Goal: Task Accomplishment & Management: Manage account settings

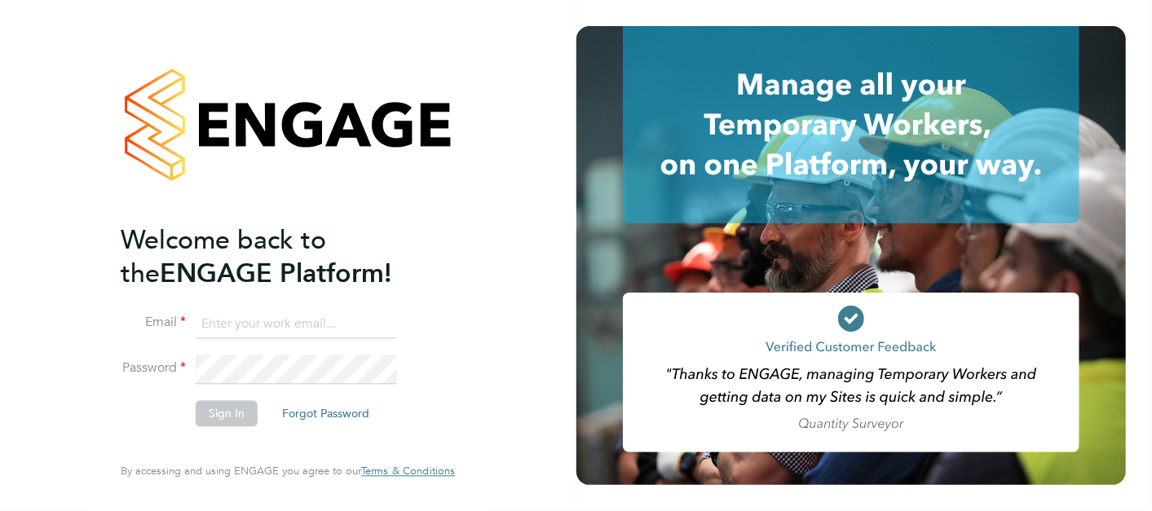
type input "michael.black@vistry.co.uk"
click at [249, 415] on button "Sign In" at bounding box center [227, 413] width 62 height 26
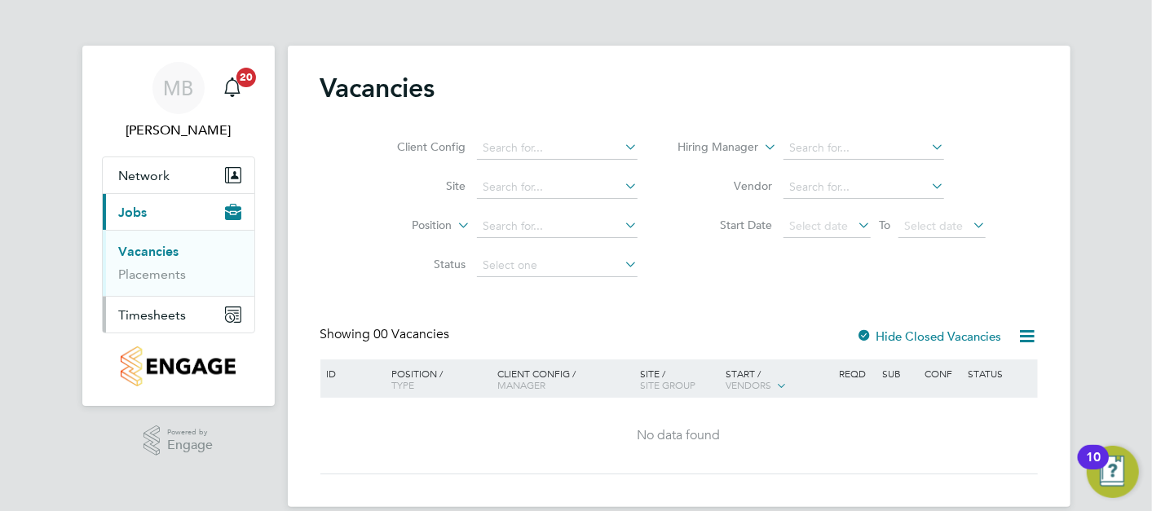
click at [161, 307] on span "Timesheets" at bounding box center [153, 314] width 68 height 15
click at [152, 289] on link "Timesheets" at bounding box center [153, 287] width 68 height 15
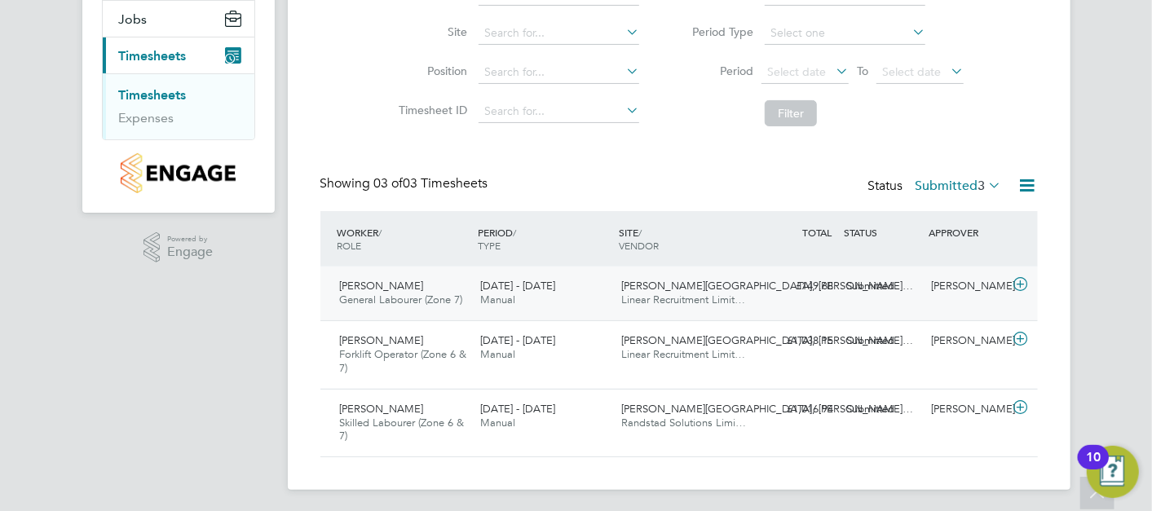
scroll to position [197, 0]
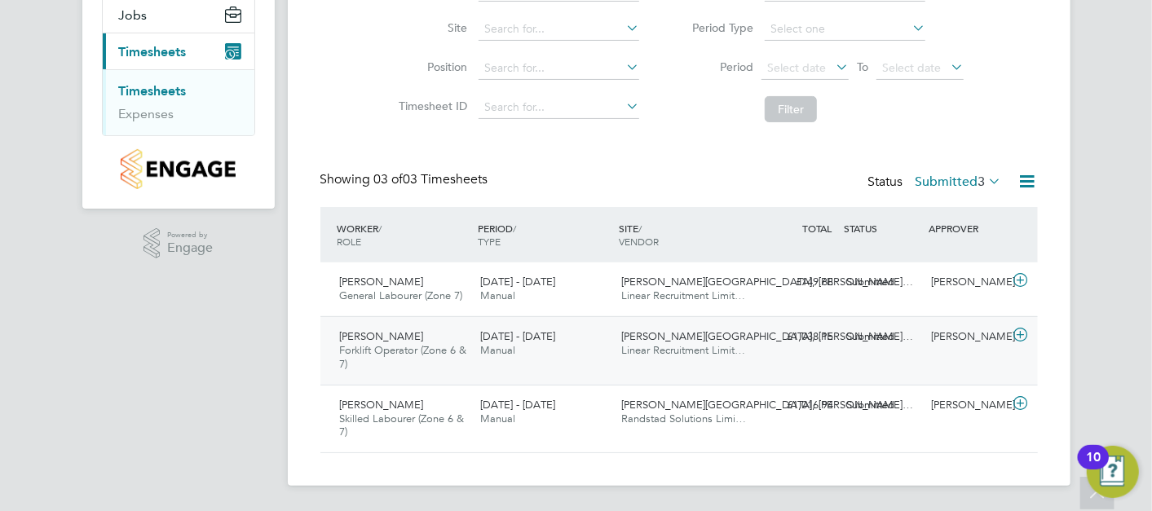
click at [455, 343] on span "Forklift Operator (Zone 6 & 7)" at bounding box center [403, 357] width 127 height 28
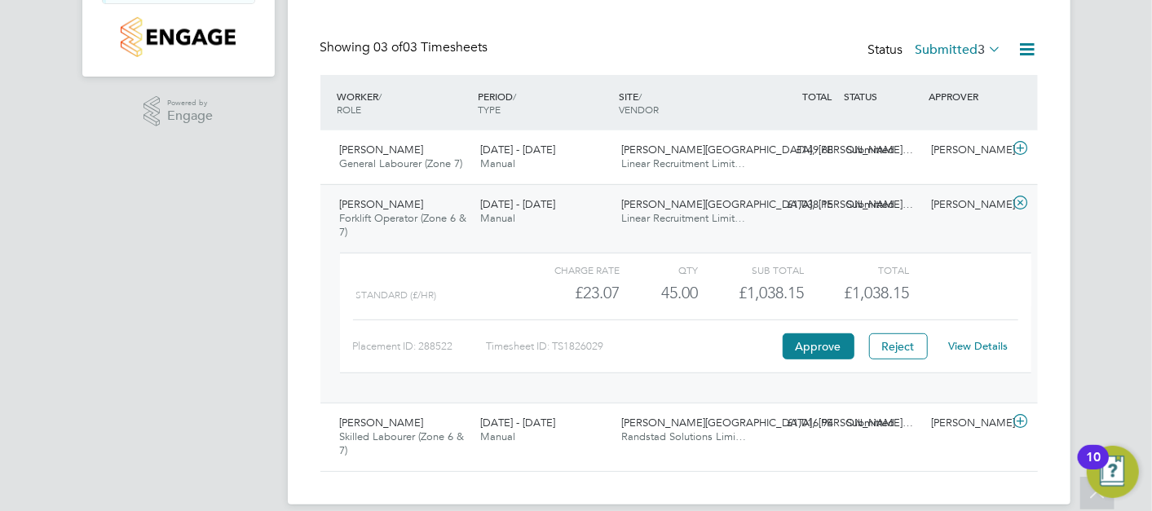
scroll to position [346, 0]
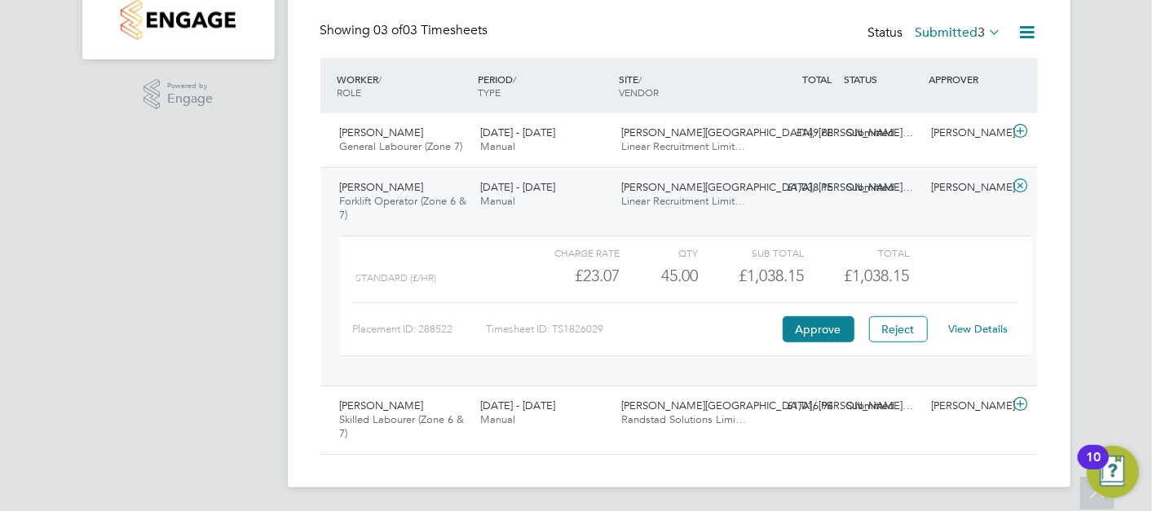
click at [993, 330] on link "View Details" at bounding box center [978, 329] width 60 height 14
click at [536, 420] on div "15 - 21 Sep 2025 Manual" at bounding box center [544, 413] width 141 height 41
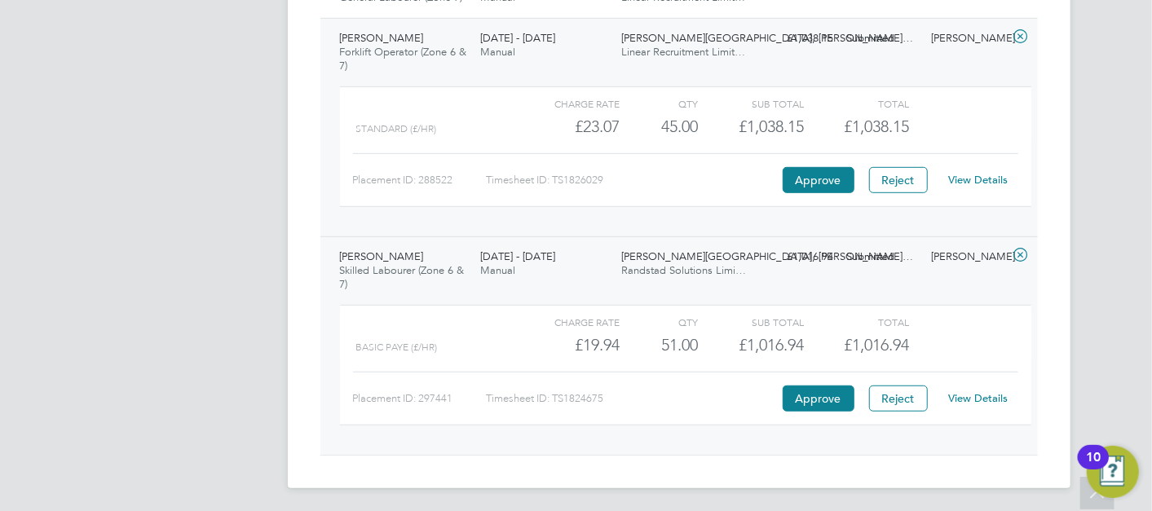
scroll to position [496, 0]
click at [969, 393] on link "View Details" at bounding box center [978, 398] width 60 height 14
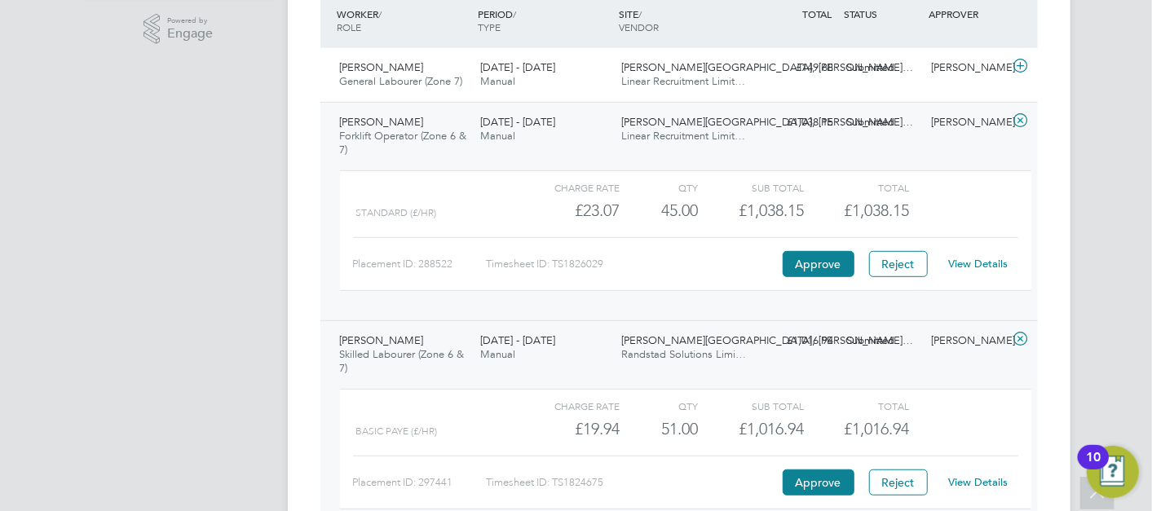
scroll to position [316, 0]
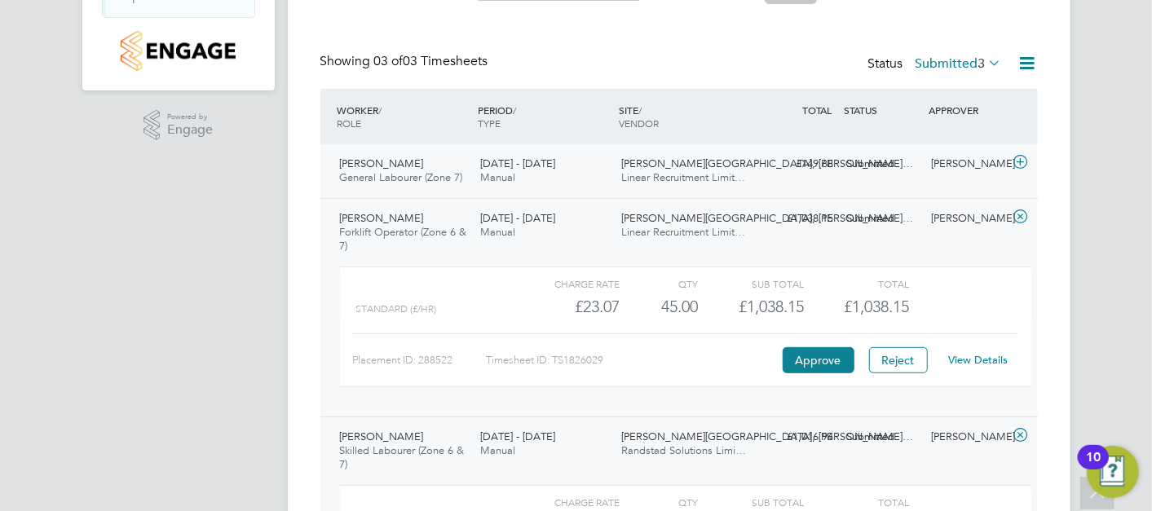
click at [591, 176] on div "15 - 21 Sep 2025 Manual" at bounding box center [544, 171] width 141 height 41
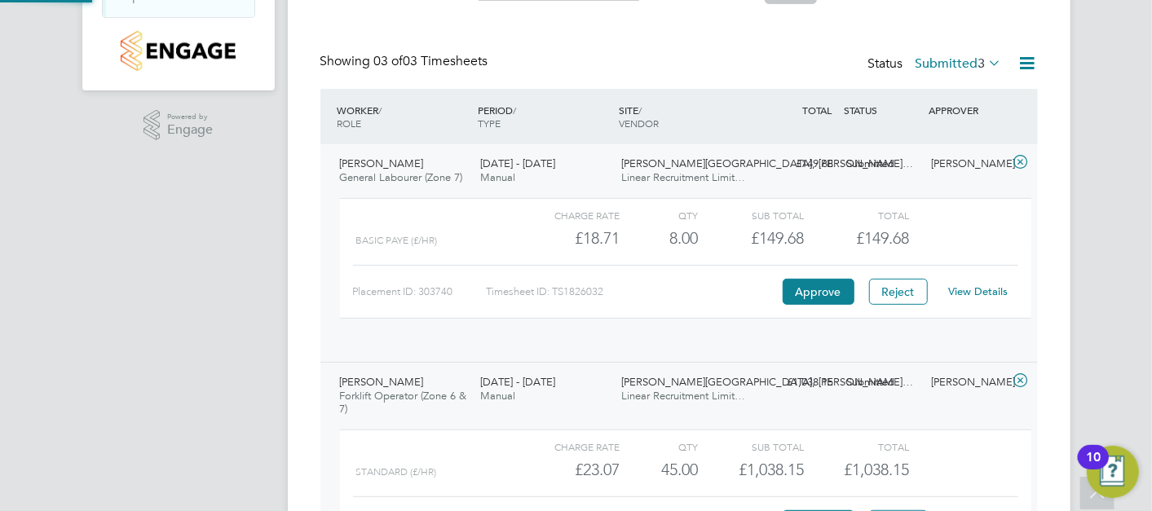
scroll to position [28, 158]
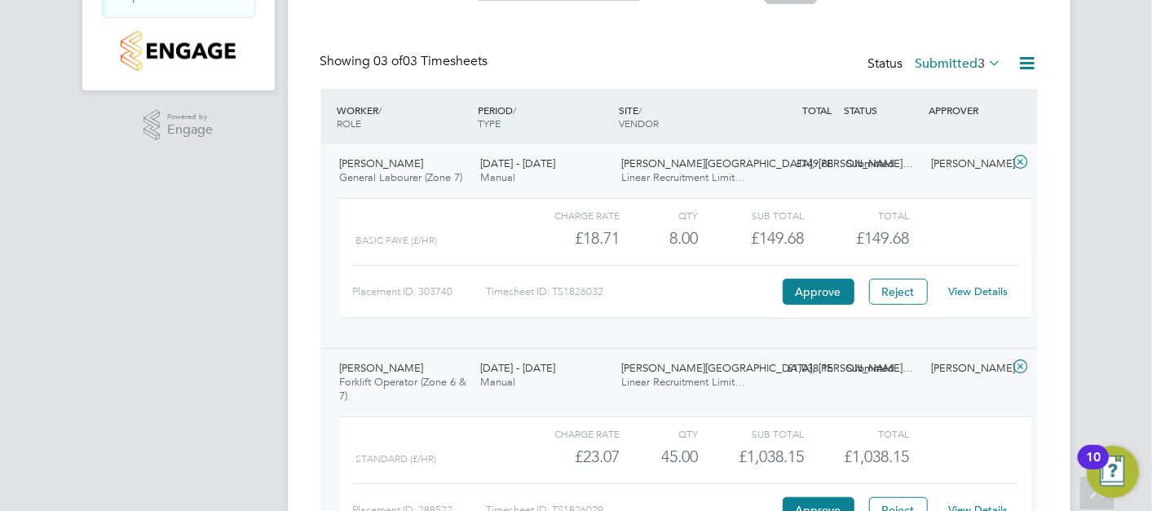
click at [976, 287] on link "View Details" at bounding box center [978, 292] width 60 height 14
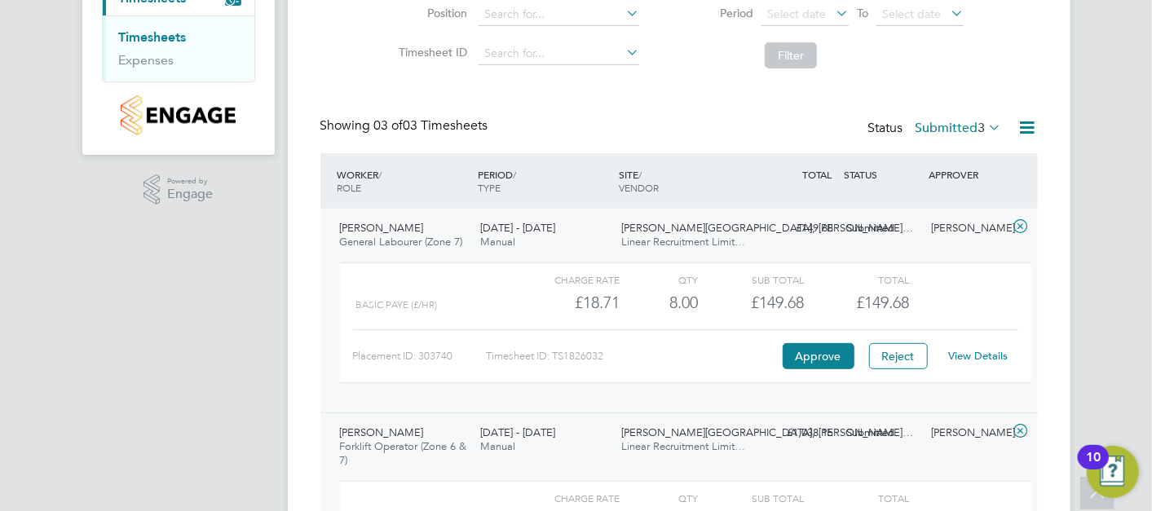
scroll to position [225, 0]
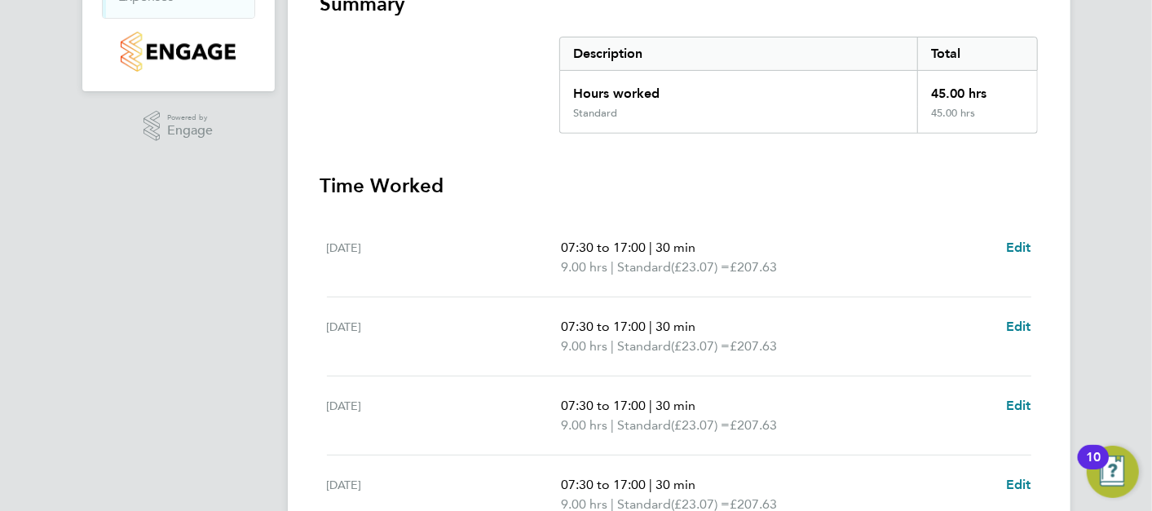
scroll to position [677, 0]
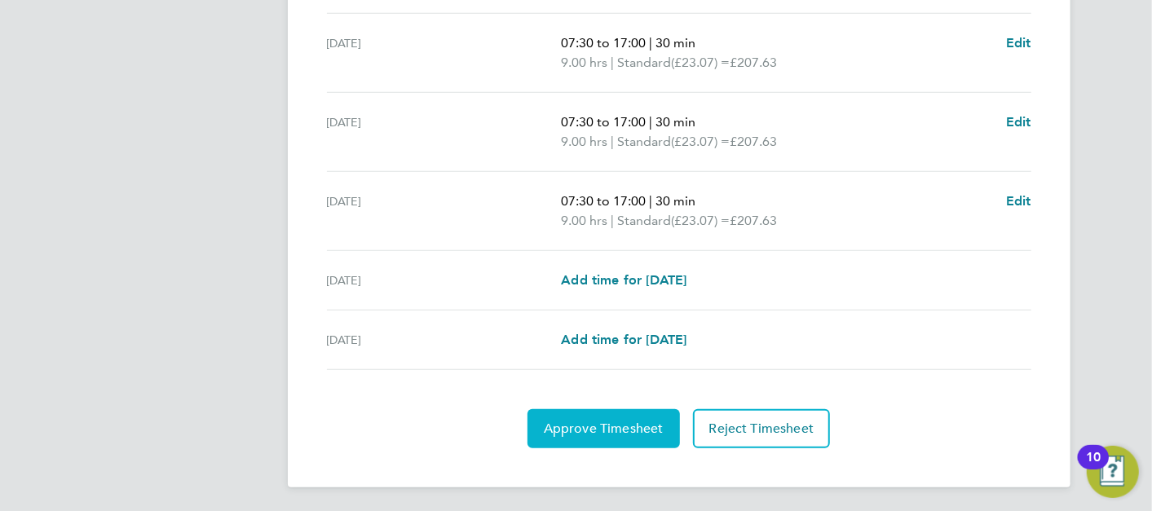
click at [611, 441] on button "Approve Timesheet" at bounding box center [603, 428] width 152 height 39
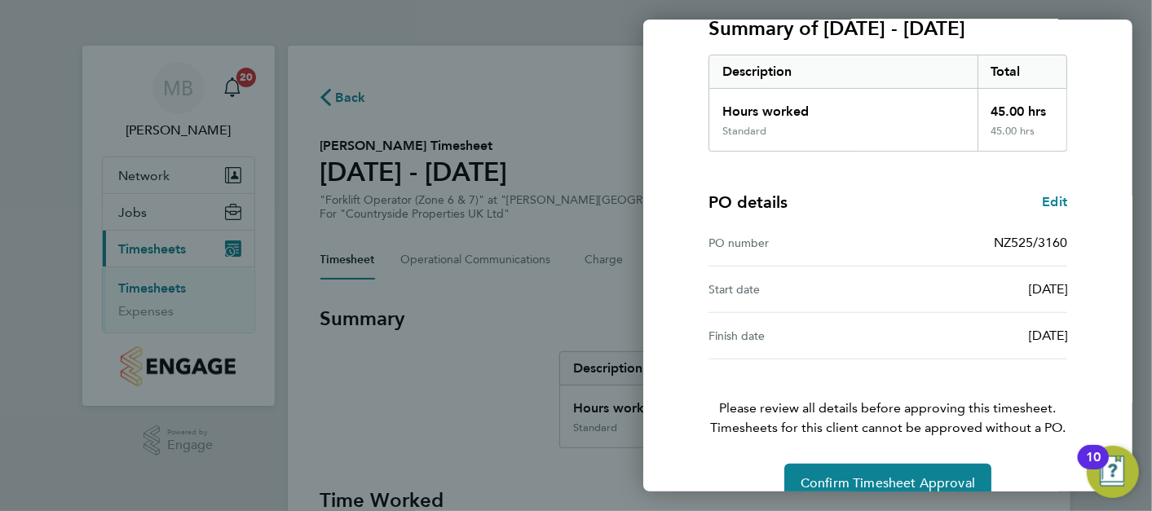
scroll to position [268, 0]
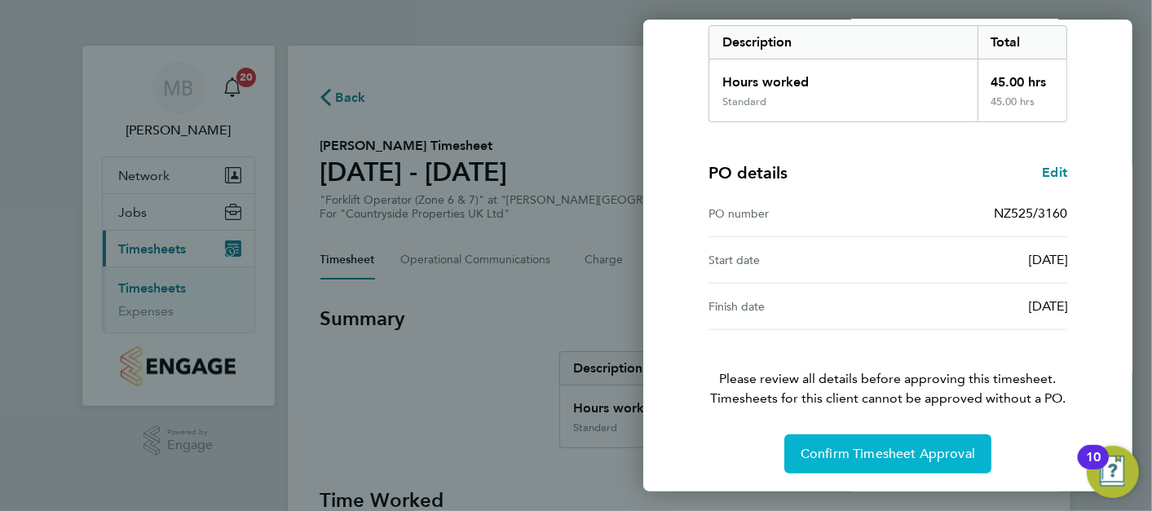
click at [902, 450] on span "Confirm Timesheet Approval" at bounding box center [888, 454] width 174 height 16
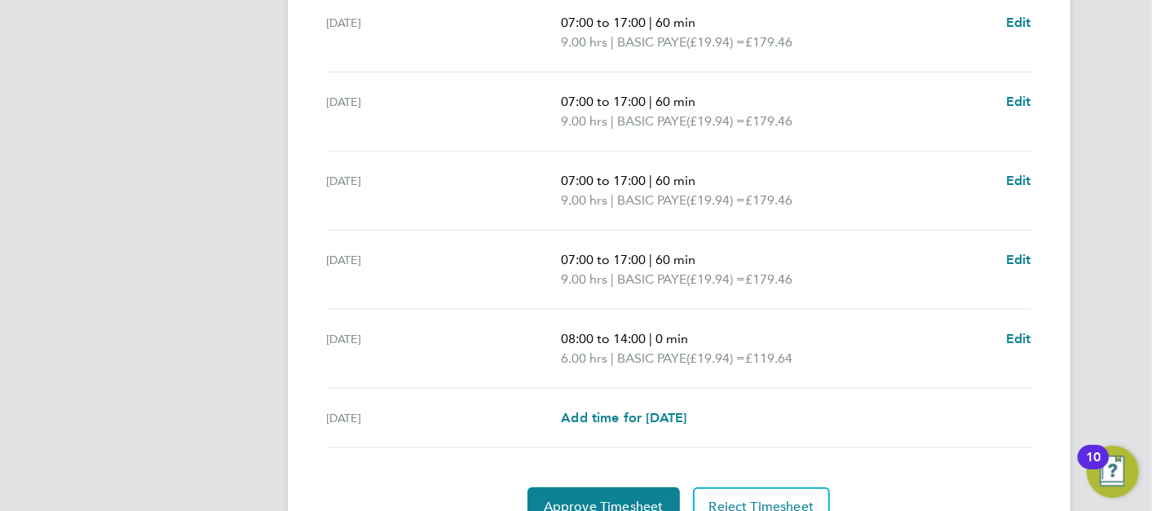
scroll to position [696, 0]
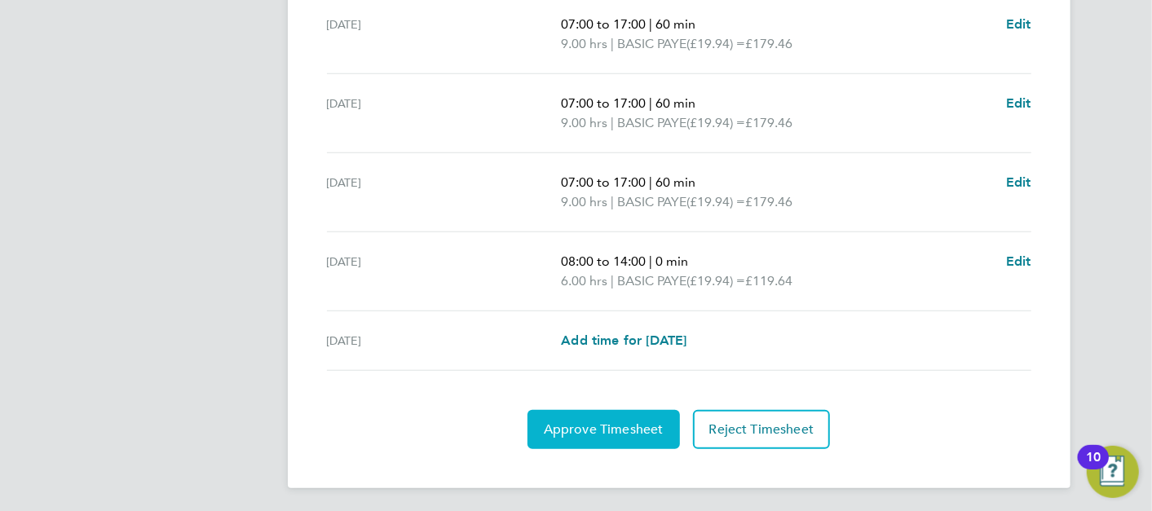
click at [635, 436] on button "Approve Timesheet" at bounding box center [603, 429] width 152 height 39
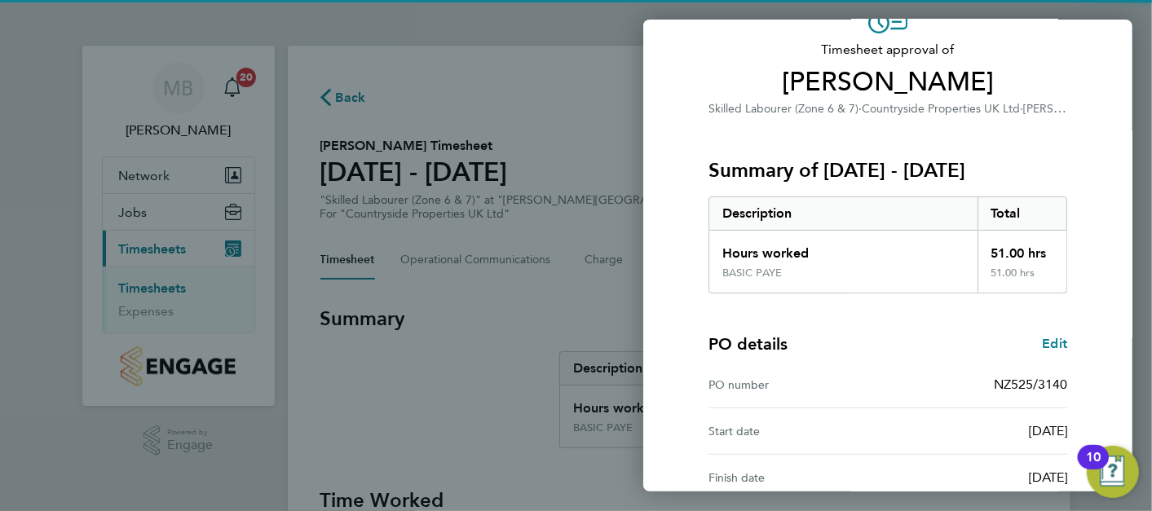
scroll to position [268, 0]
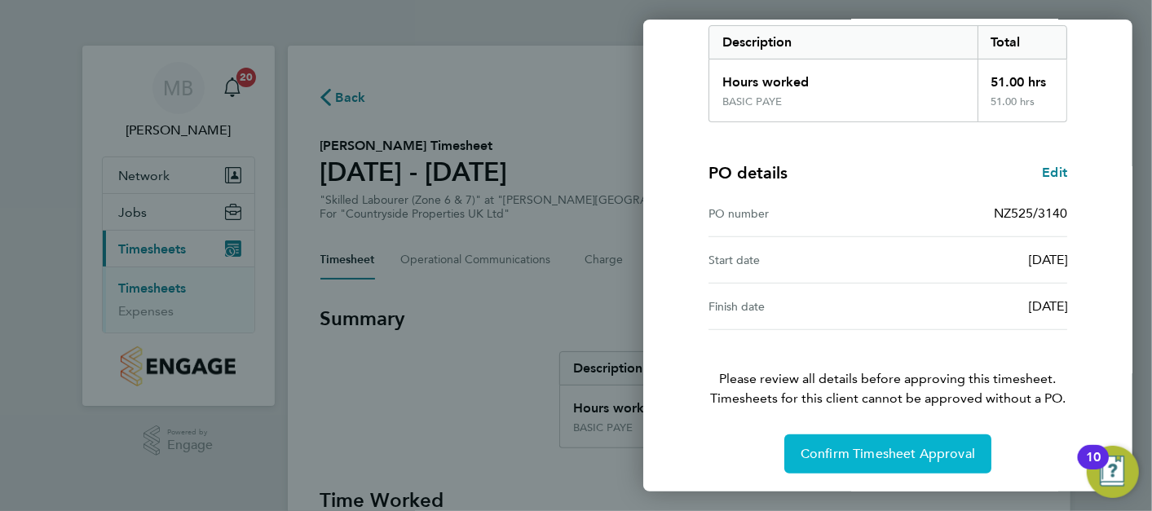
click at [876, 463] on button "Confirm Timesheet Approval" at bounding box center [887, 454] width 207 height 39
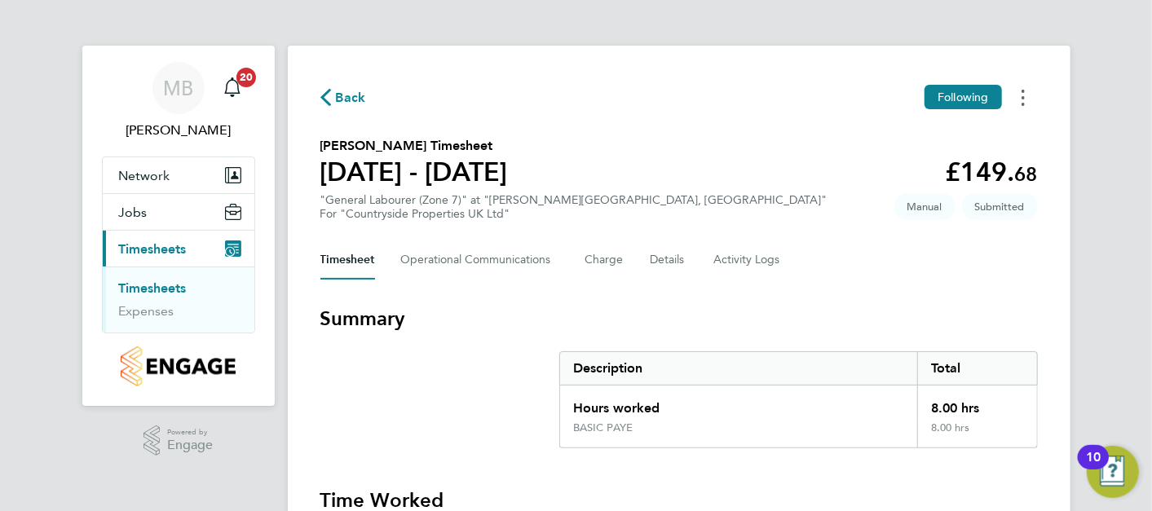
click at [1026, 96] on button "Timesheets Menu" at bounding box center [1022, 97] width 29 height 25
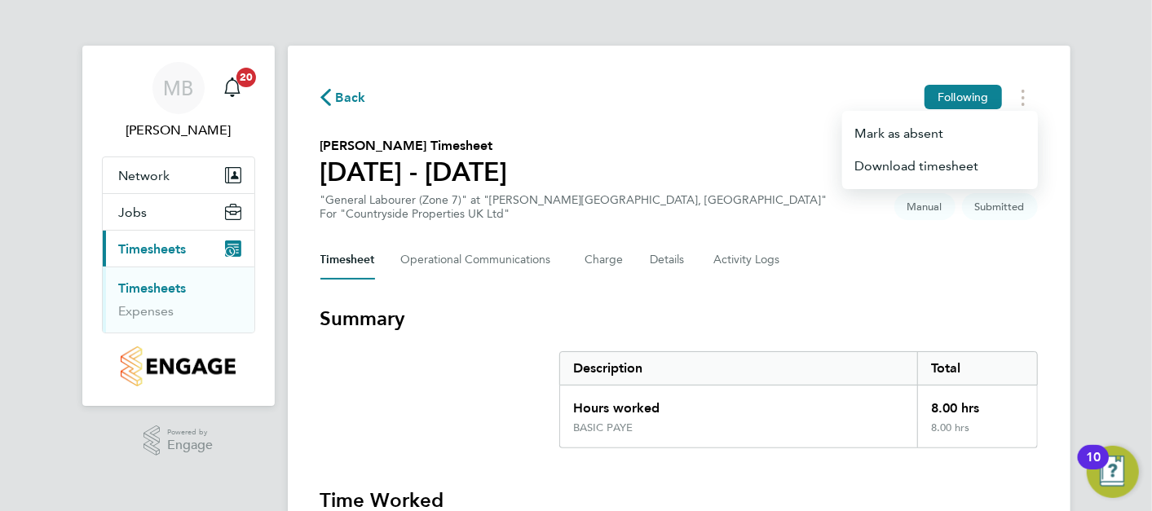
click at [885, 101] on div "Back Following [PERSON_NAME] as absent Download timesheet" at bounding box center [678, 97] width 717 height 25
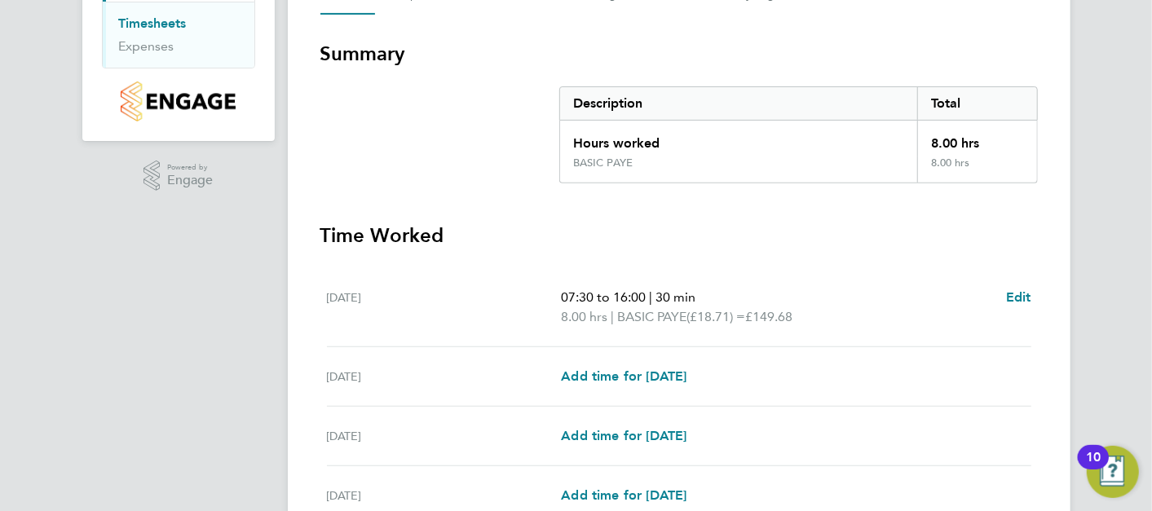
scroll to position [417, 0]
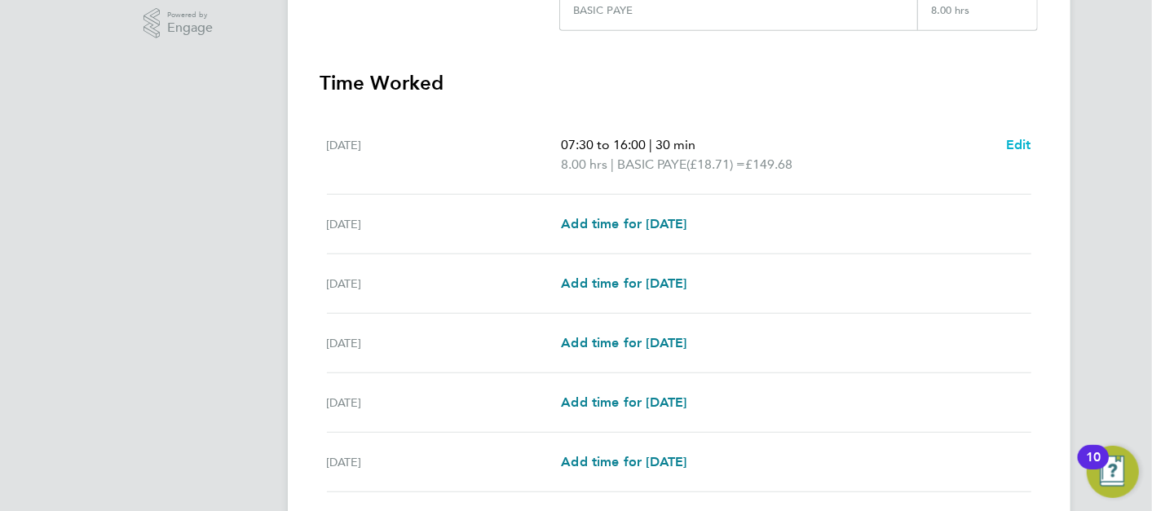
click at [1016, 141] on span "Edit" at bounding box center [1018, 144] width 25 height 15
select select "30"
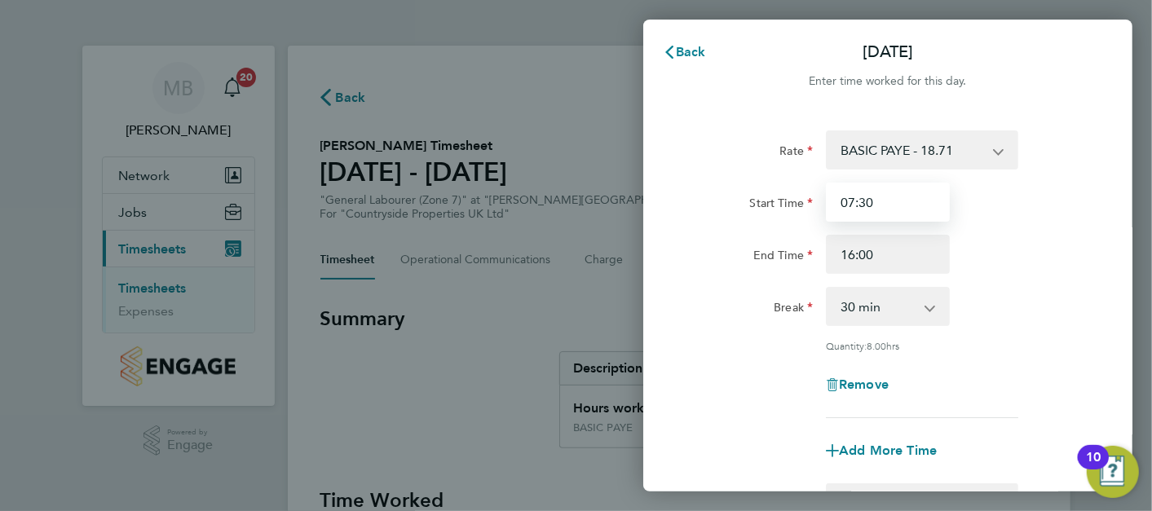
click at [888, 205] on input "07:30" at bounding box center [888, 202] width 124 height 39
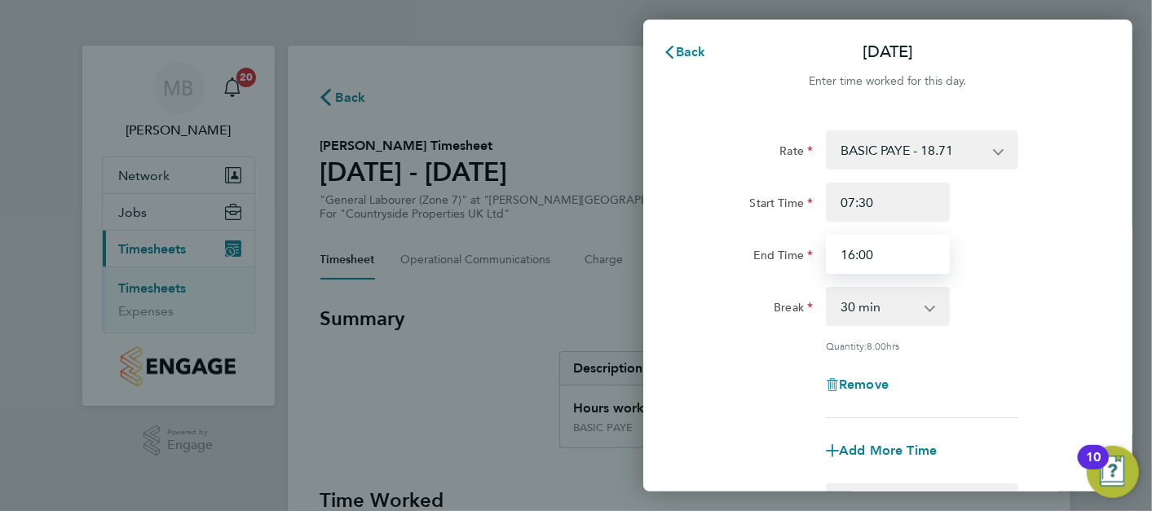
drag, startPoint x: 876, startPoint y: 263, endPoint x: 828, endPoint y: 254, distance: 48.0
click at [828, 254] on input "16:00" at bounding box center [888, 254] width 124 height 39
type input "09:00"
click at [916, 313] on select "0 min 15 min 30 min 45 min 60 min 75 min 90 min" at bounding box center [877, 307] width 101 height 36
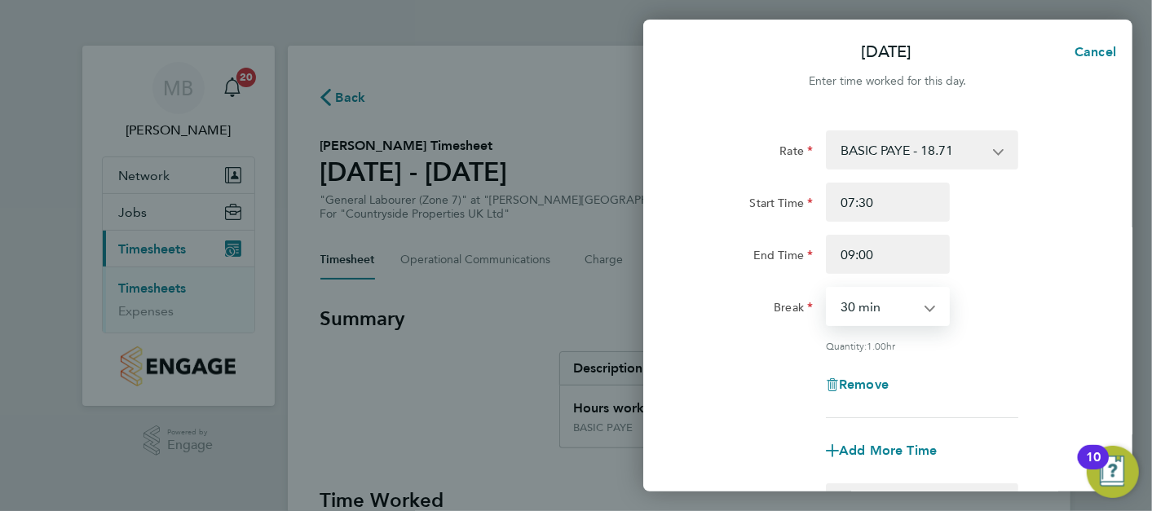
select select "0"
click at [827, 289] on select "0 min 15 min 30 min 45 min 60 min 75 min" at bounding box center [877, 307] width 101 height 36
click at [1022, 235] on div "End Time 09:00" at bounding box center [887, 254] width 411 height 39
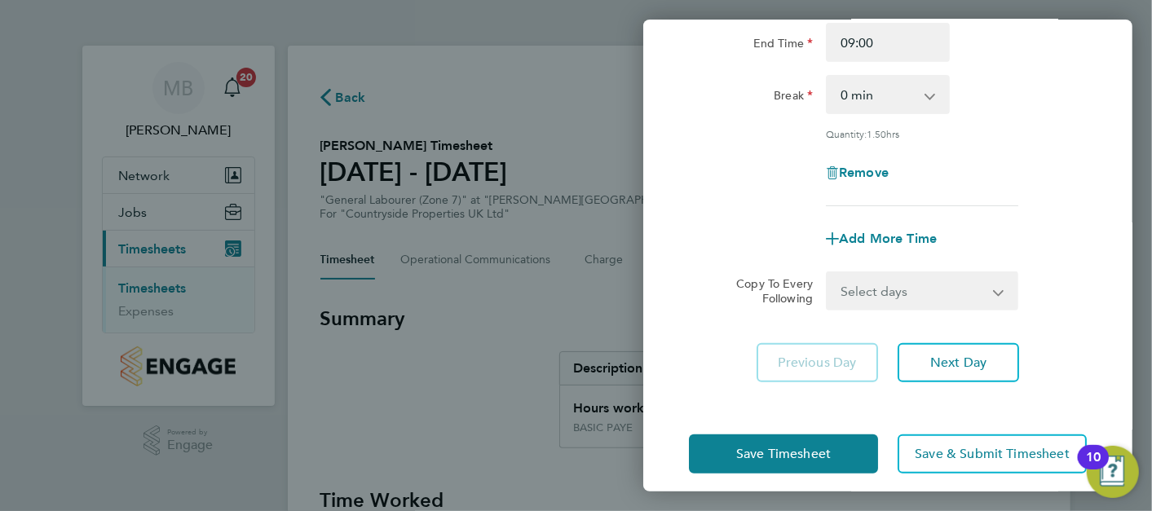
scroll to position [224, 0]
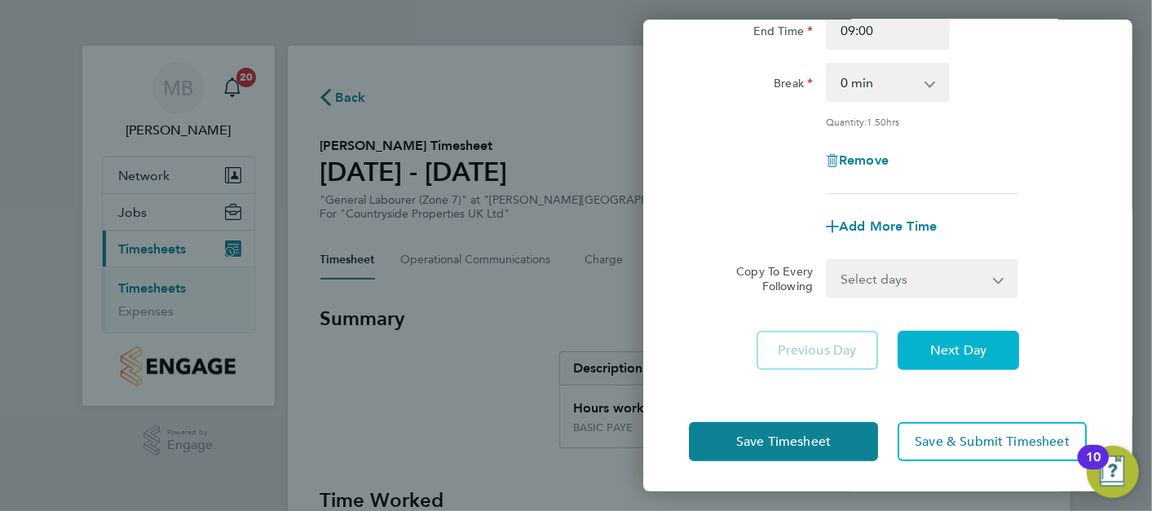
click at [952, 357] on button "Next Day" at bounding box center [958, 350] width 121 height 39
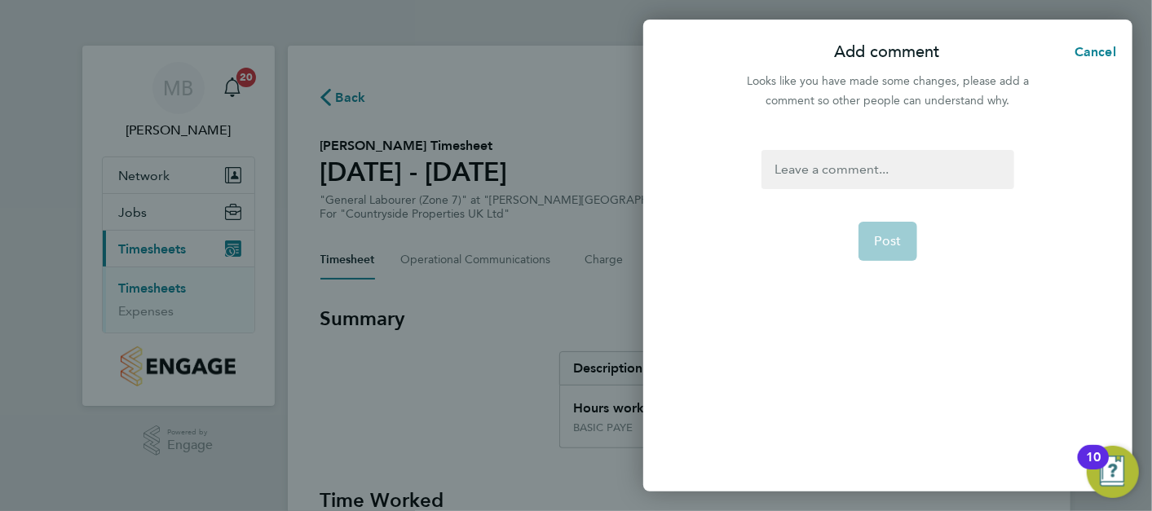
click at [876, 160] on div at bounding box center [887, 169] width 252 height 39
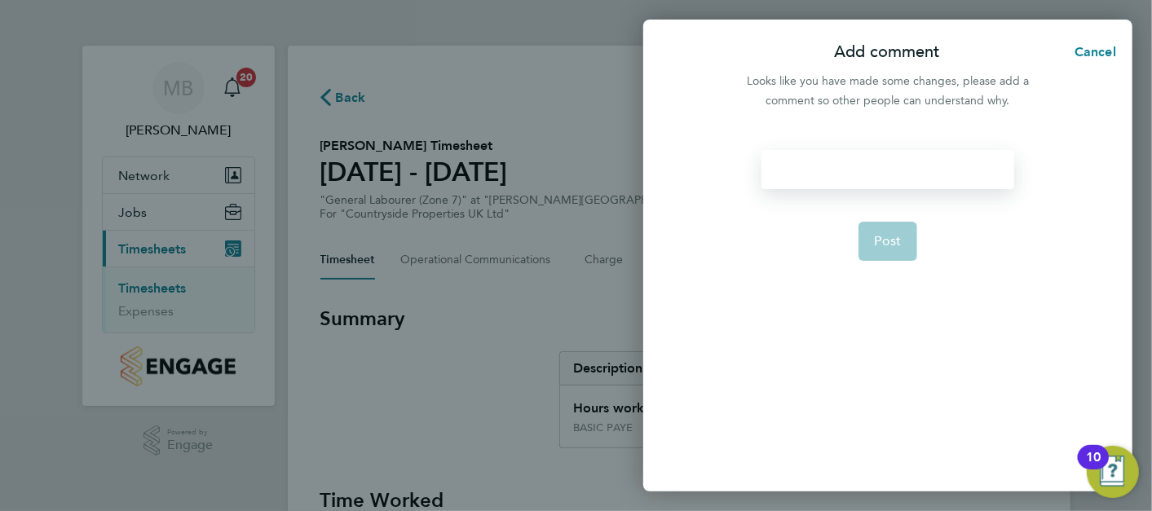
click at [875, 174] on div at bounding box center [887, 169] width 252 height 39
click at [897, 233] on span "Post" at bounding box center [888, 241] width 27 height 16
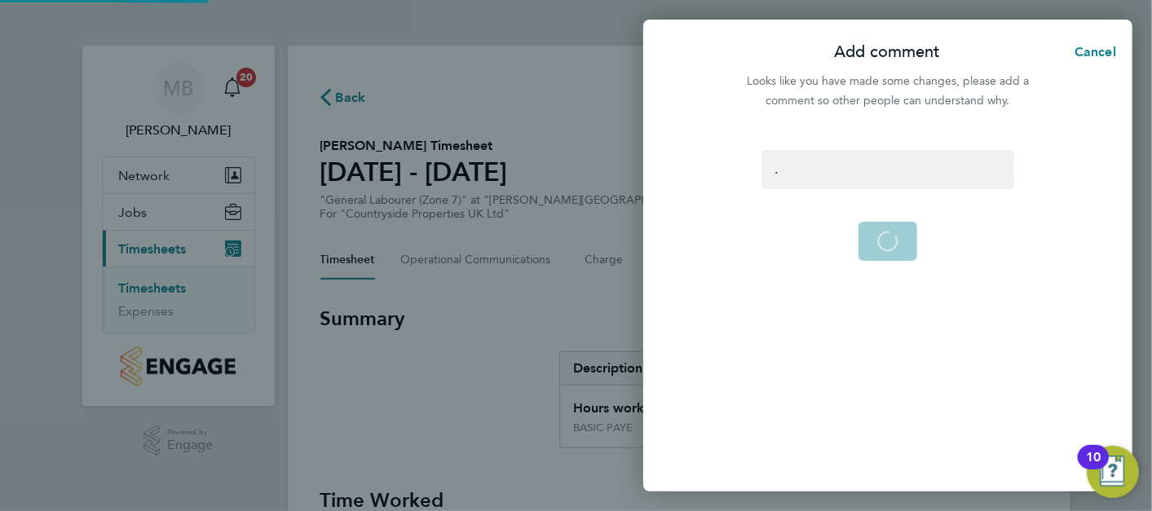
select select "30"
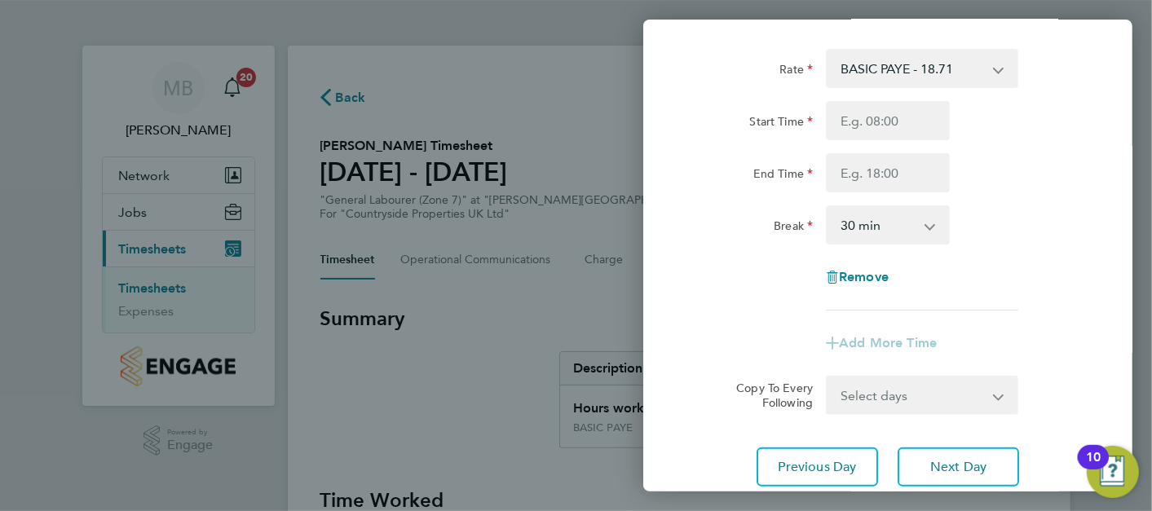
scroll to position [18, 0]
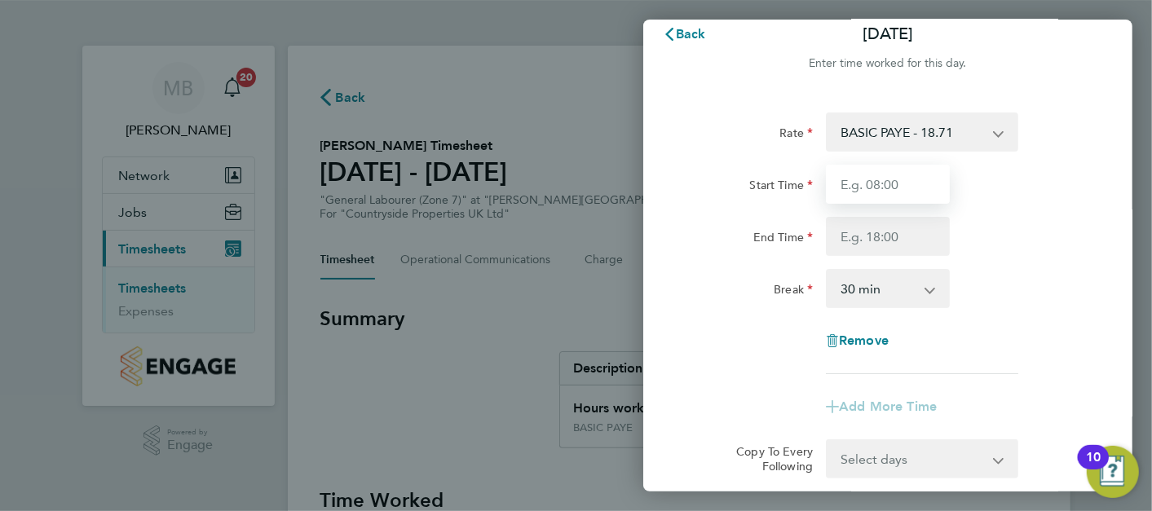
click at [901, 187] on input "Start Time" at bounding box center [888, 184] width 124 height 39
type input "07:30"
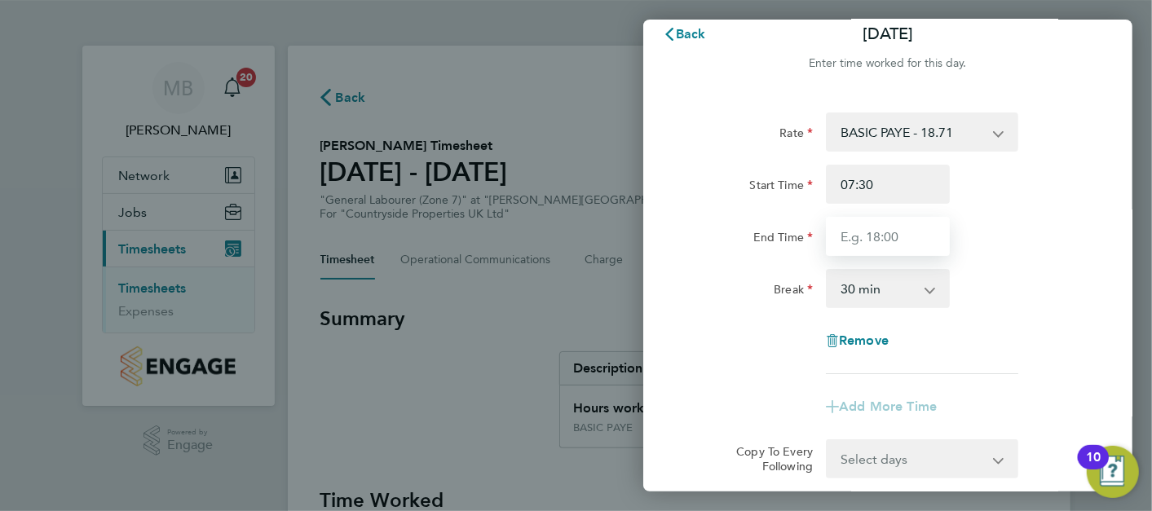
click at [897, 218] on input "End Time" at bounding box center [888, 236] width 124 height 39
type input "11:00"
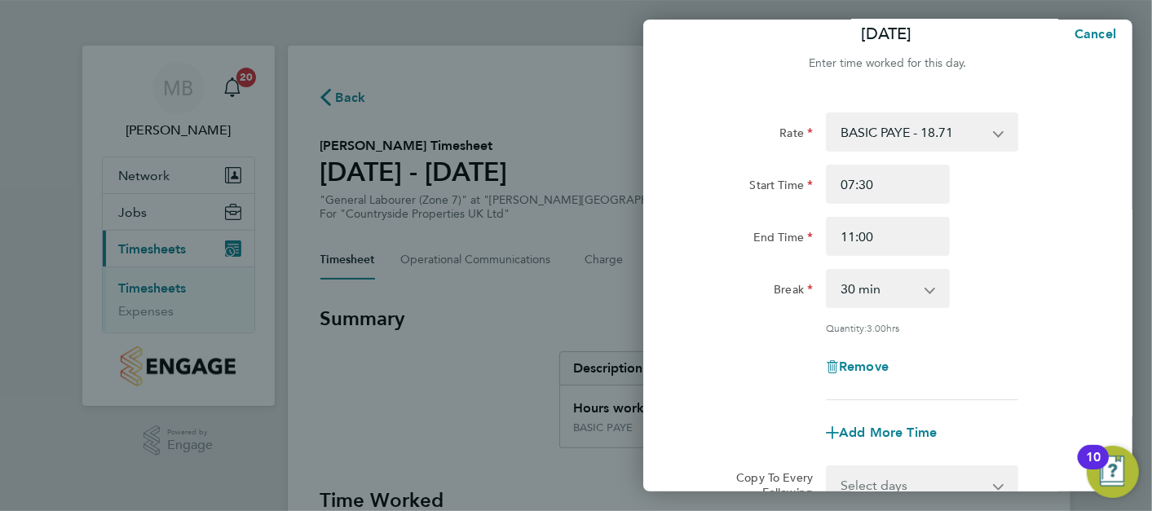
click at [1011, 283] on div "Break 0 min 15 min 30 min 45 min 60 min 75 min 90 min" at bounding box center [887, 288] width 411 height 39
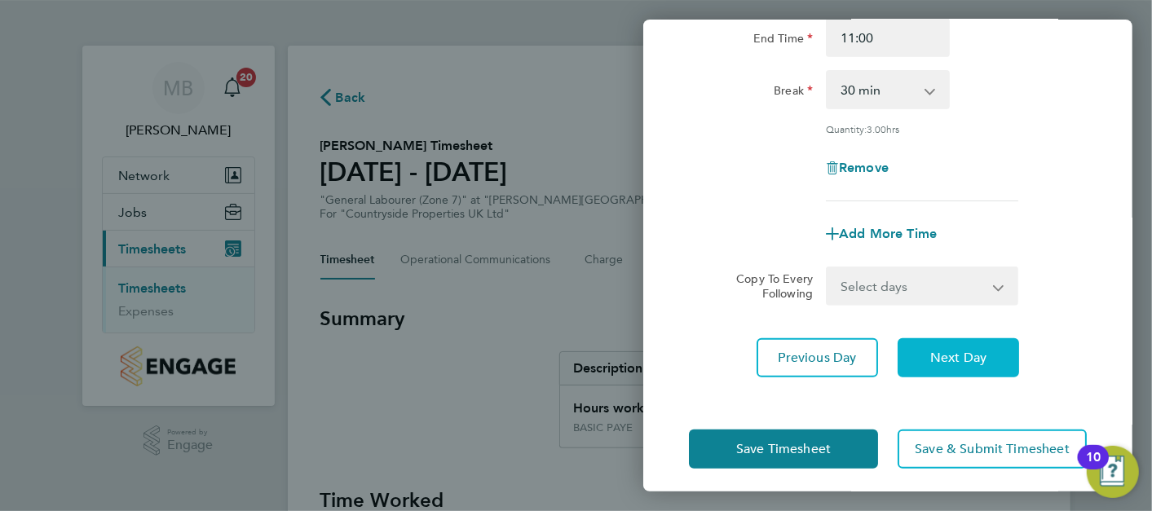
scroll to position [224, 0]
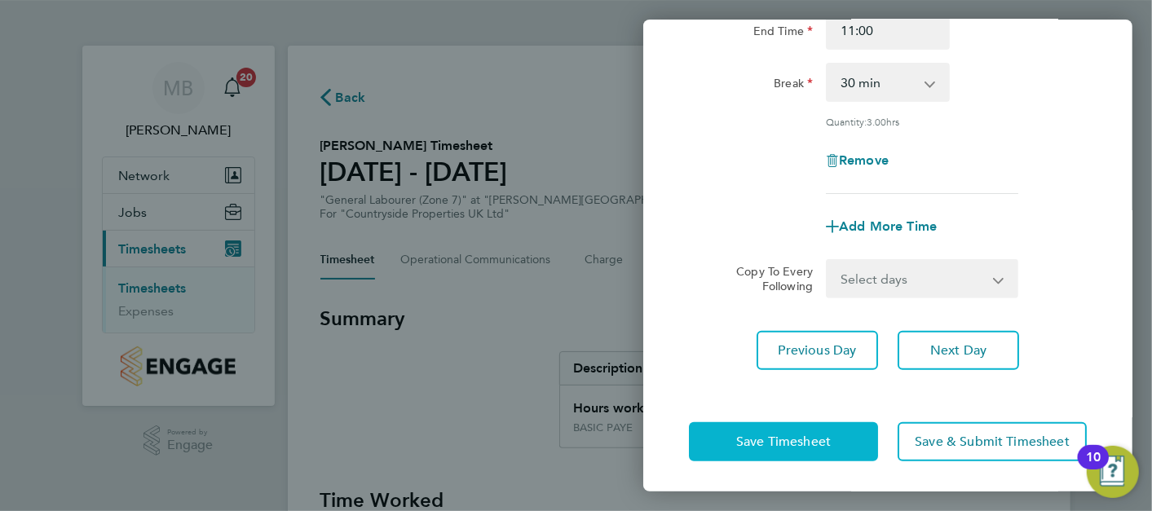
click at [841, 439] on button "Save Timesheet" at bounding box center [783, 441] width 189 height 39
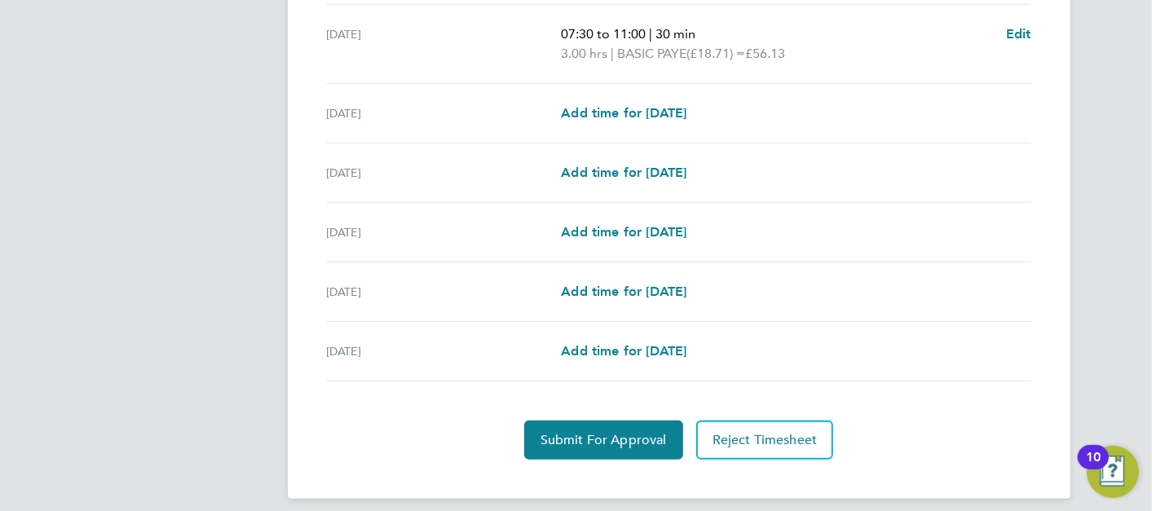
scroll to position [619, 0]
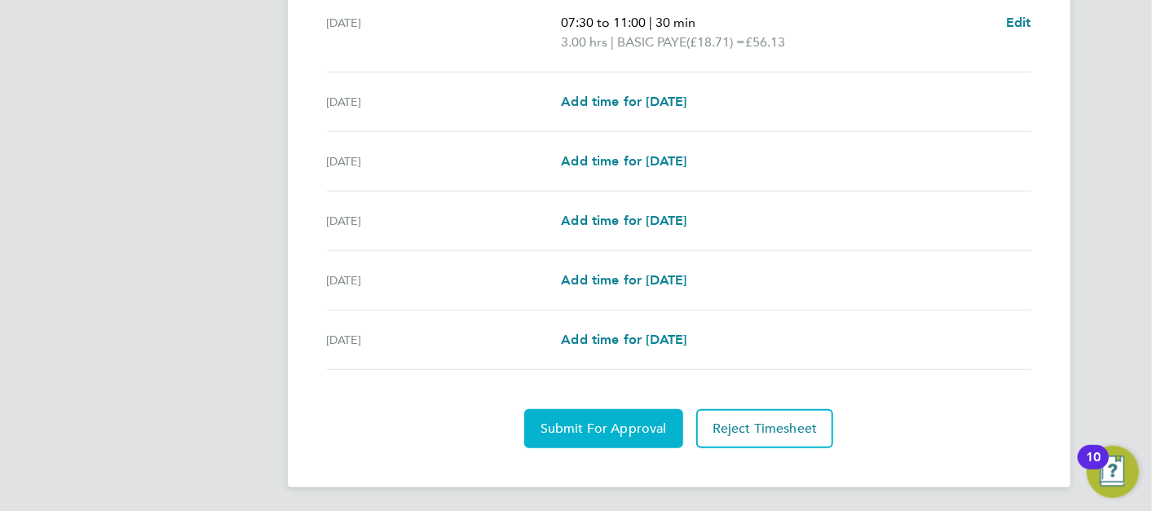
click at [629, 438] on button "Submit For Approval" at bounding box center [603, 428] width 159 height 39
click at [594, 432] on span "Approve Timesheet" at bounding box center [604, 429] width 120 height 16
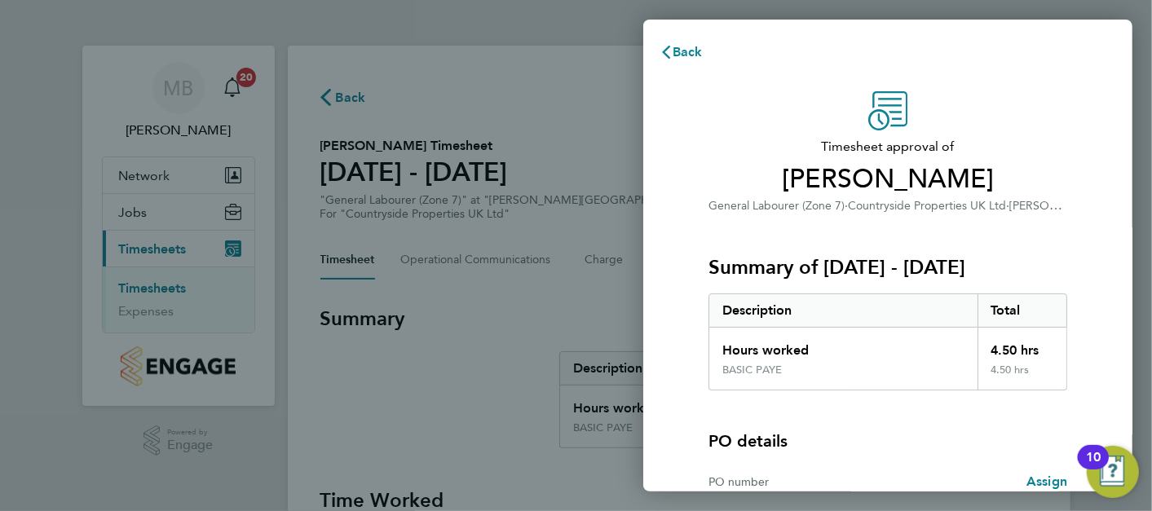
scroll to position [175, 0]
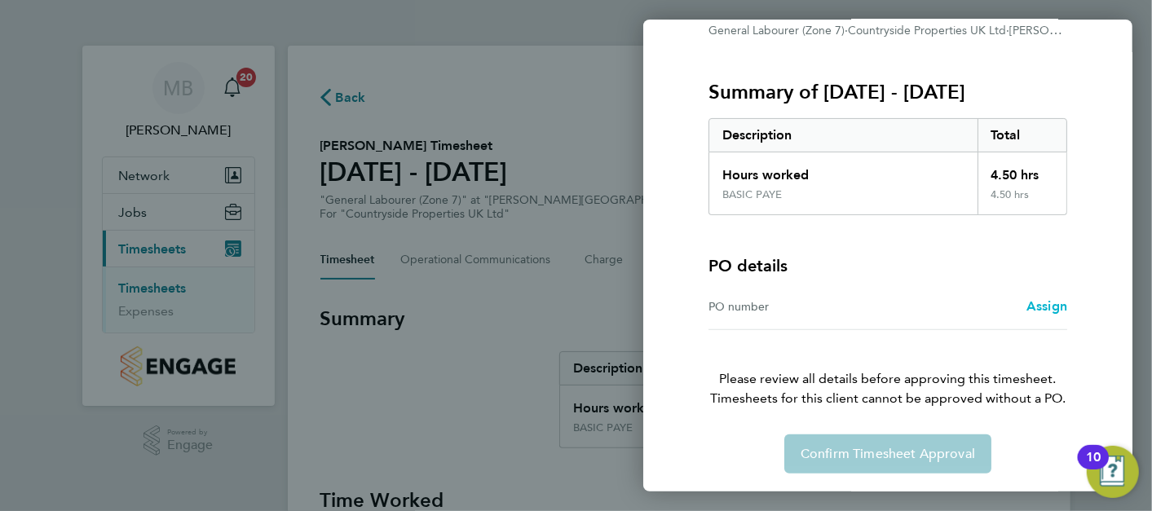
click at [1055, 300] on span "Assign" at bounding box center [1046, 305] width 41 height 15
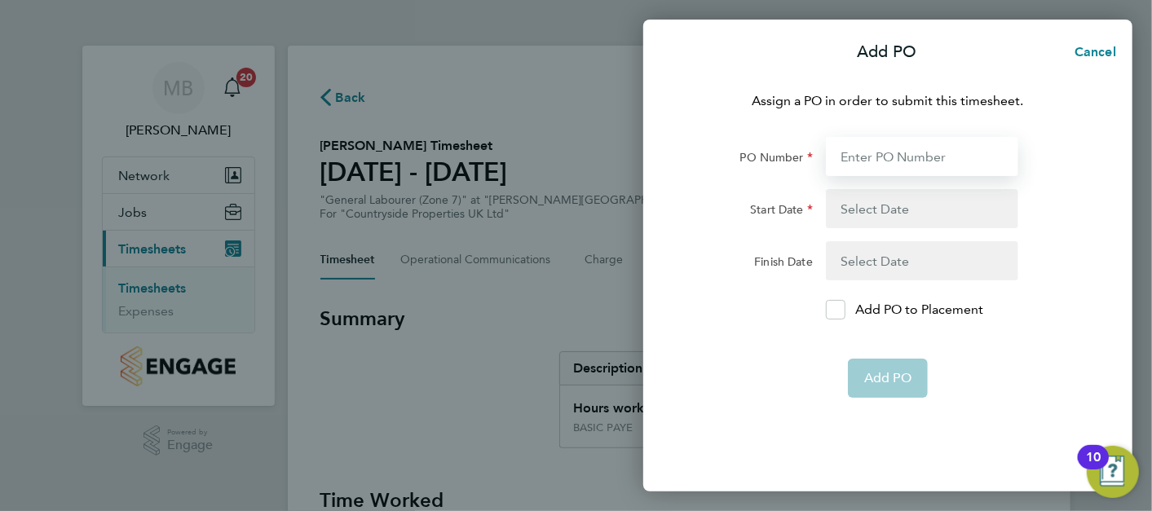
click at [902, 169] on input "PO Number" at bounding box center [922, 156] width 192 height 39
click at [848, 210] on button "button" at bounding box center [922, 208] width 192 height 39
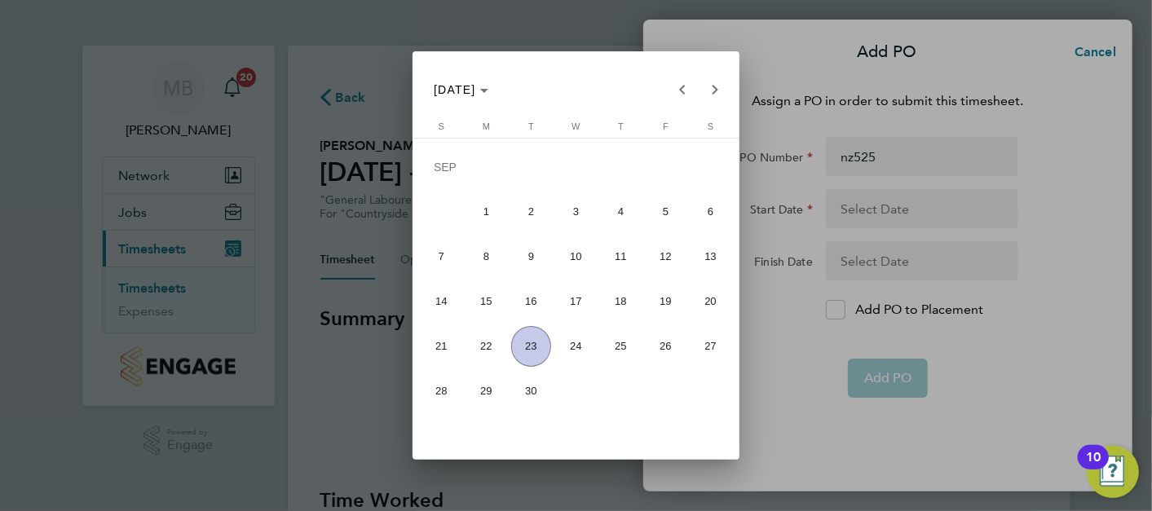
click at [803, 349] on div at bounding box center [576, 255] width 1152 height 511
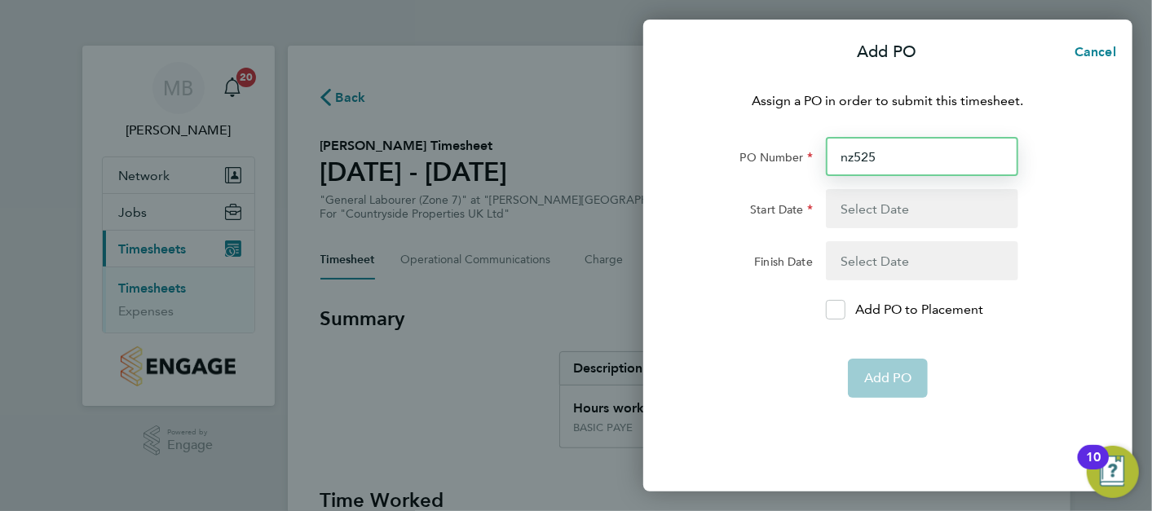
click at [912, 152] on input "nz525" at bounding box center [922, 156] width 192 height 39
type input "NZ525"
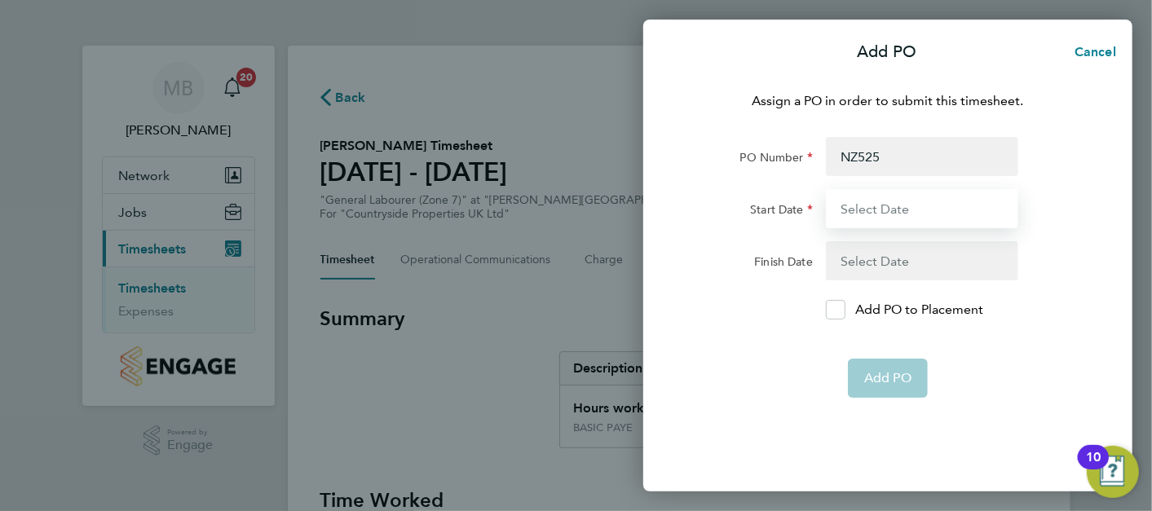
type input "[DATE]"
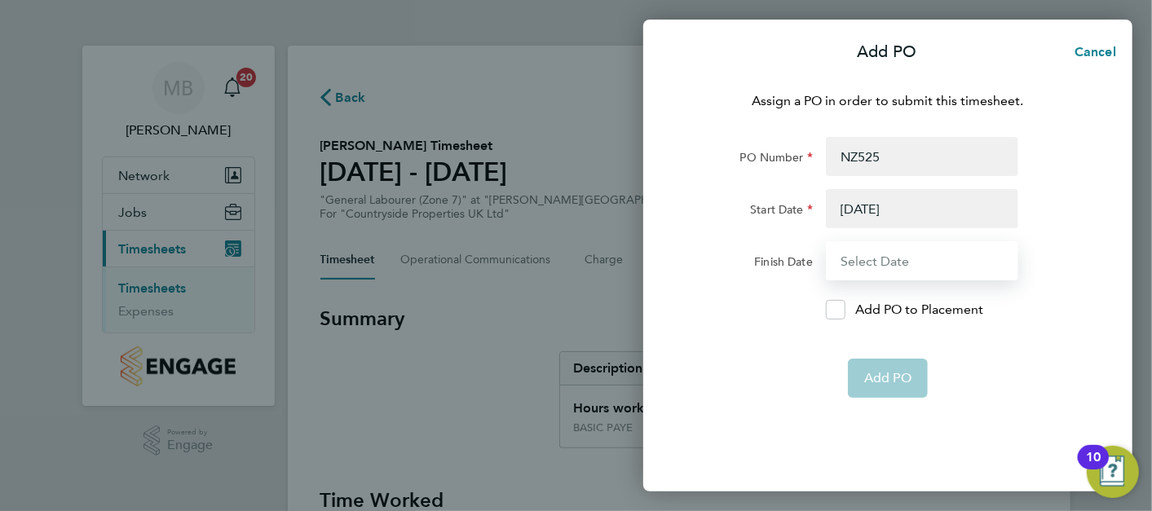
type input "[DATE]"
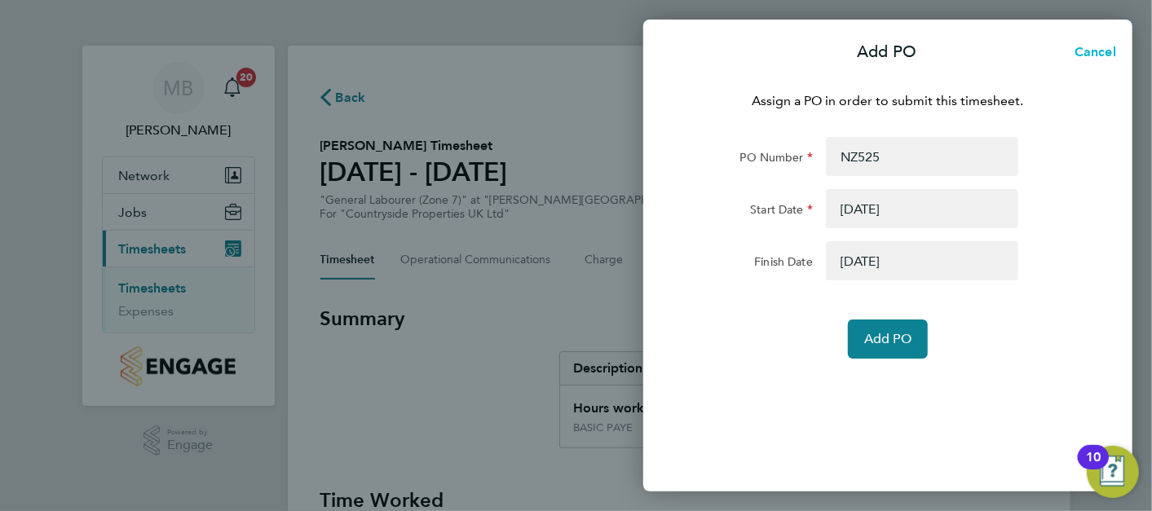
click at [1101, 53] on span "Cancel" at bounding box center [1093, 51] width 46 height 15
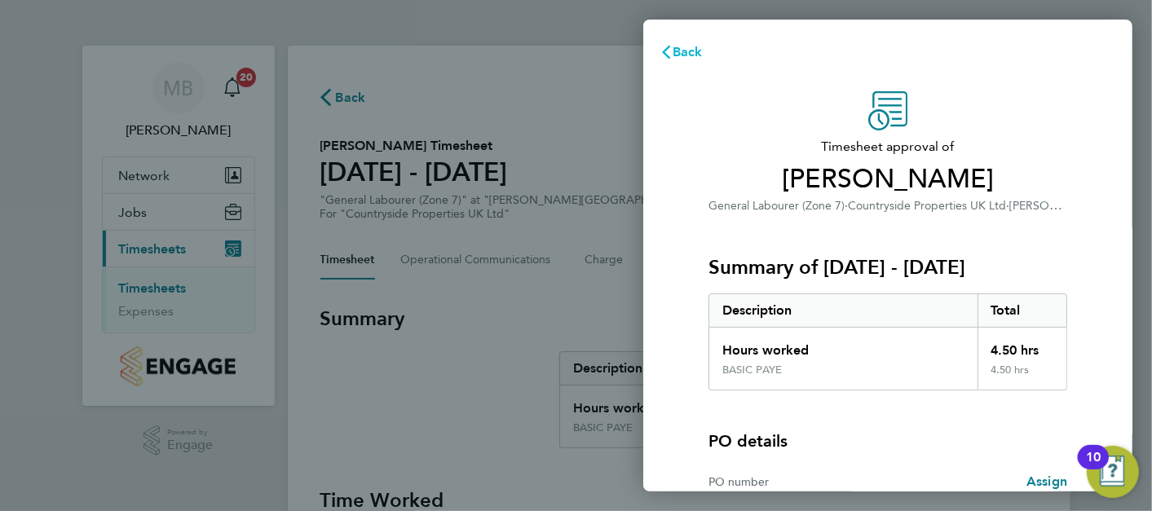
click at [691, 54] on span "Back" at bounding box center [688, 51] width 30 height 15
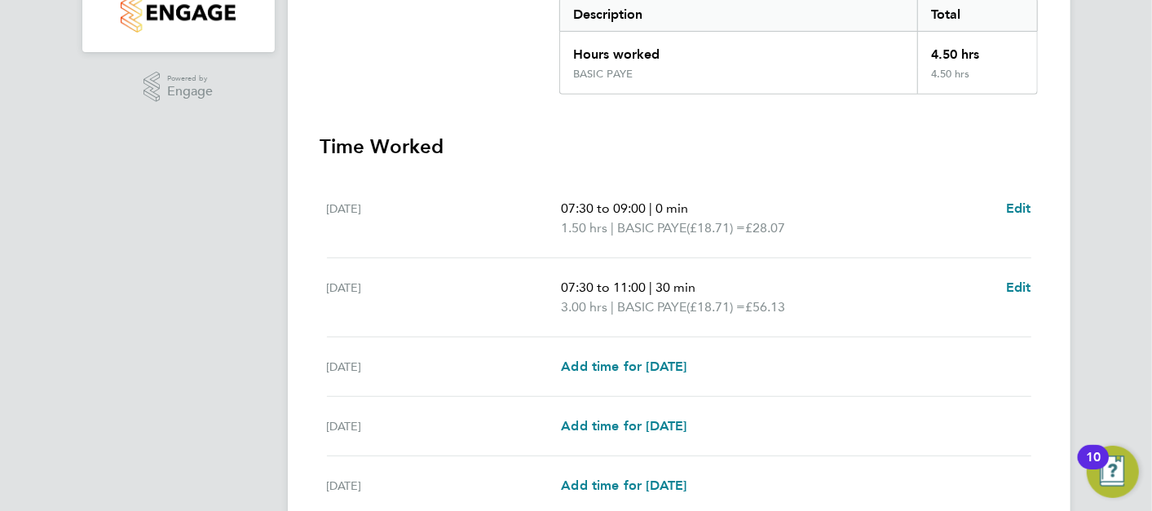
scroll to position [619, 0]
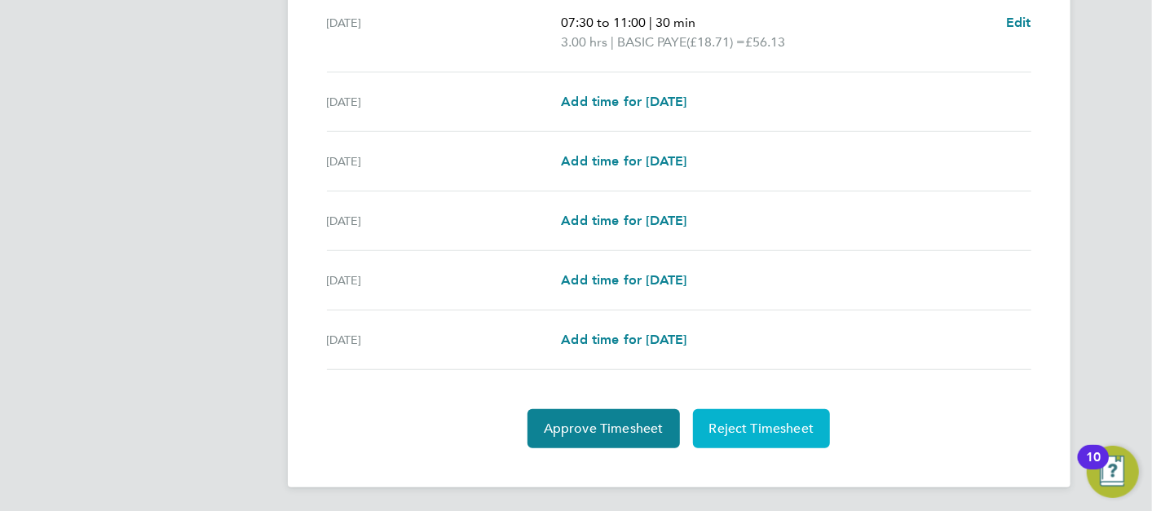
click at [784, 421] on span "Reject Timesheet" at bounding box center [761, 429] width 105 height 16
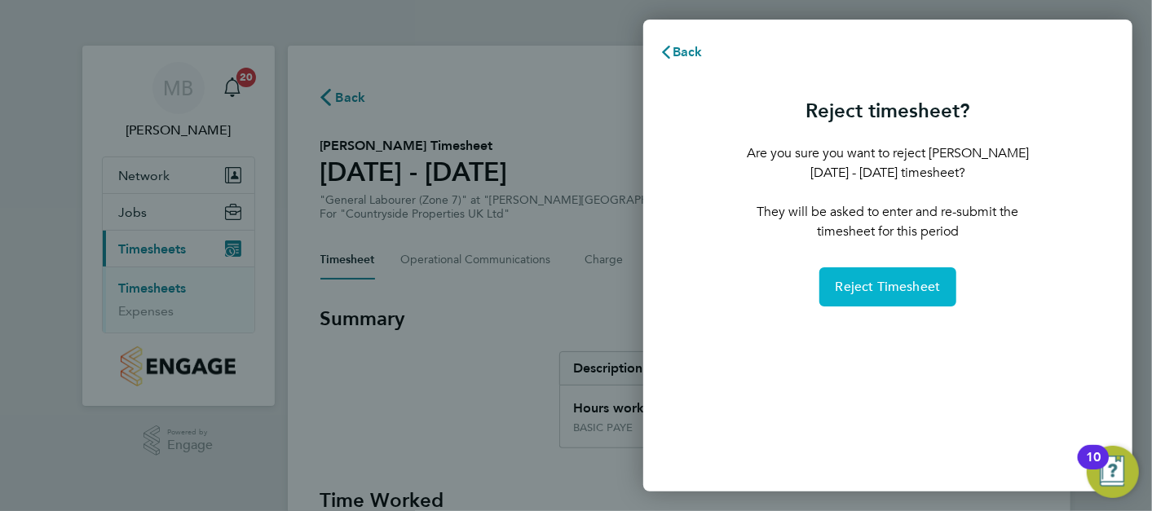
click at [898, 289] on span "Reject Timesheet" at bounding box center [888, 287] width 105 height 16
